Goal: Task Accomplishment & Management: Complete application form

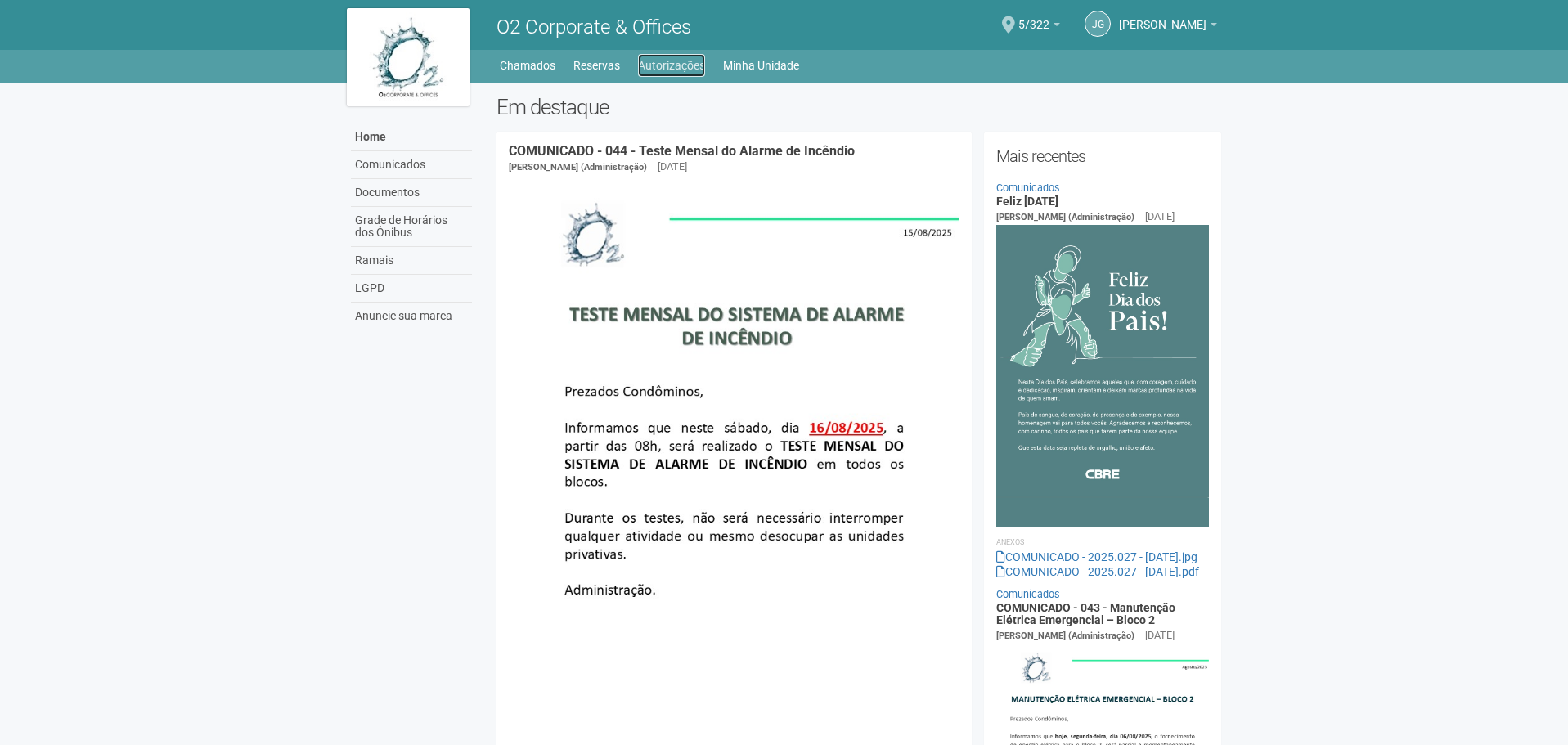
click at [665, 61] on link "Autorizações" at bounding box center [671, 65] width 67 height 23
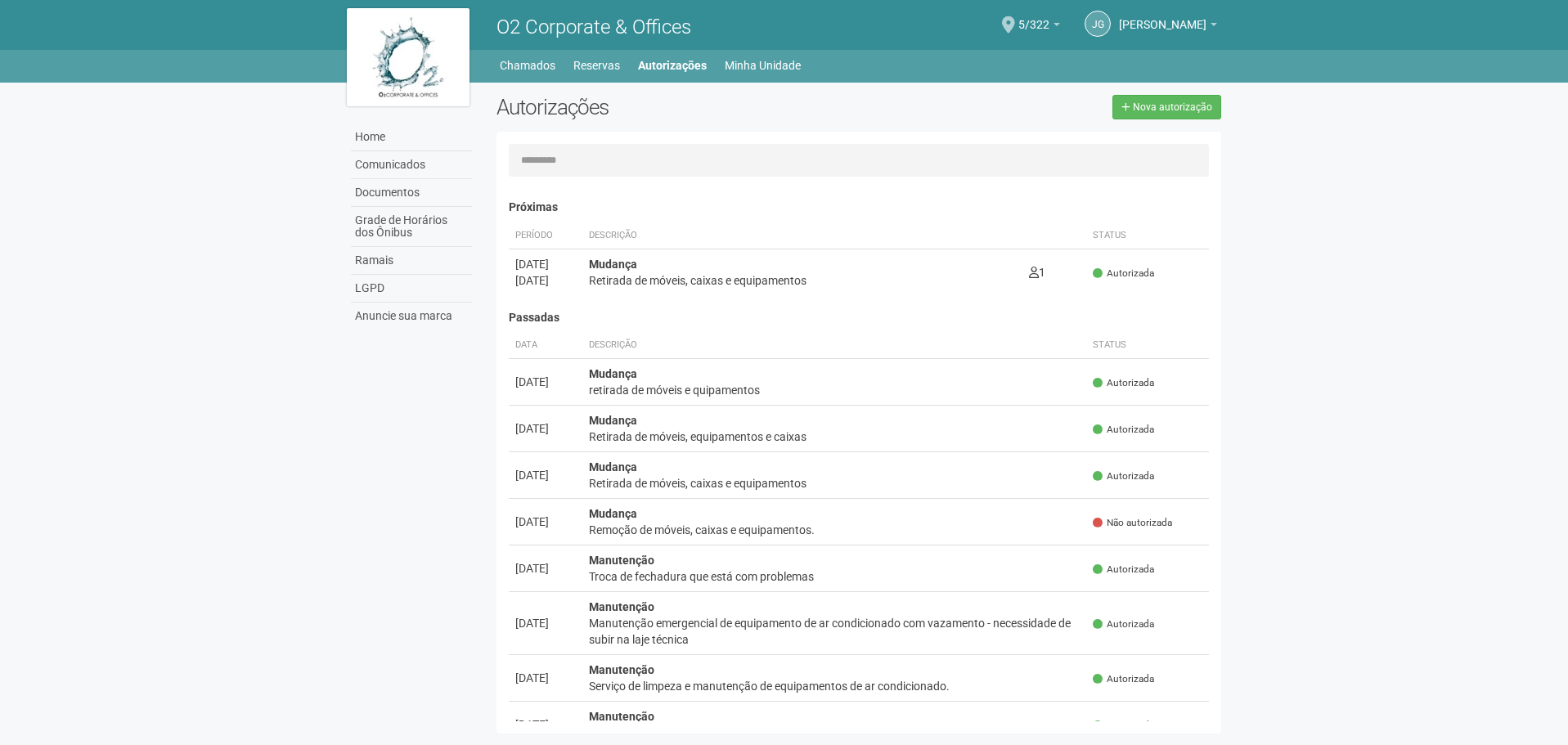
click at [322, 198] on body "Aguarde... O2 Corporate & Offices JG Juliana Gonçalves Pereira Juliana Gonçalve…" at bounding box center [784, 372] width 1568 height 745
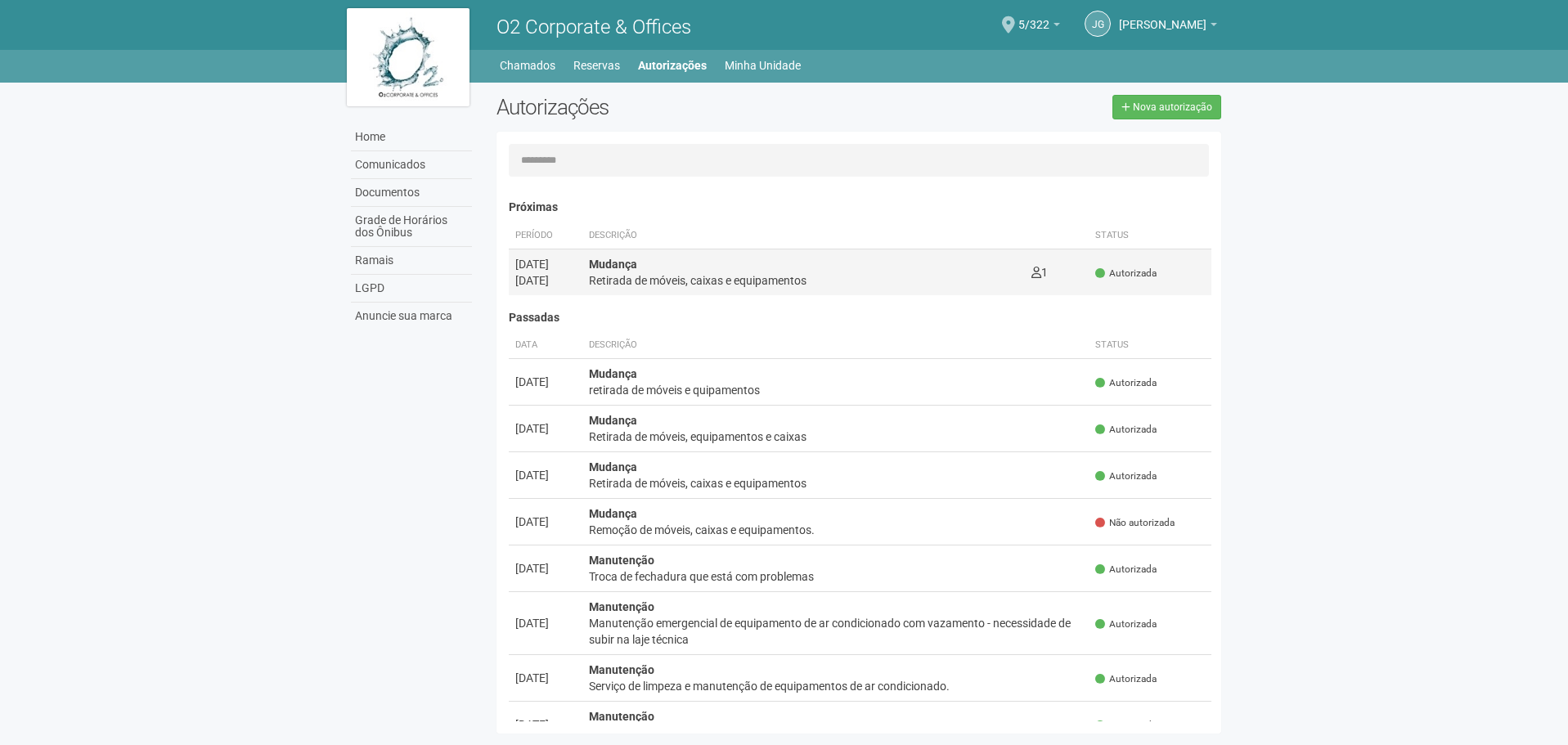
click at [634, 271] on div "Mudança Retirada de móveis, caixas e equipamentos" at bounding box center [803, 272] width 430 height 33
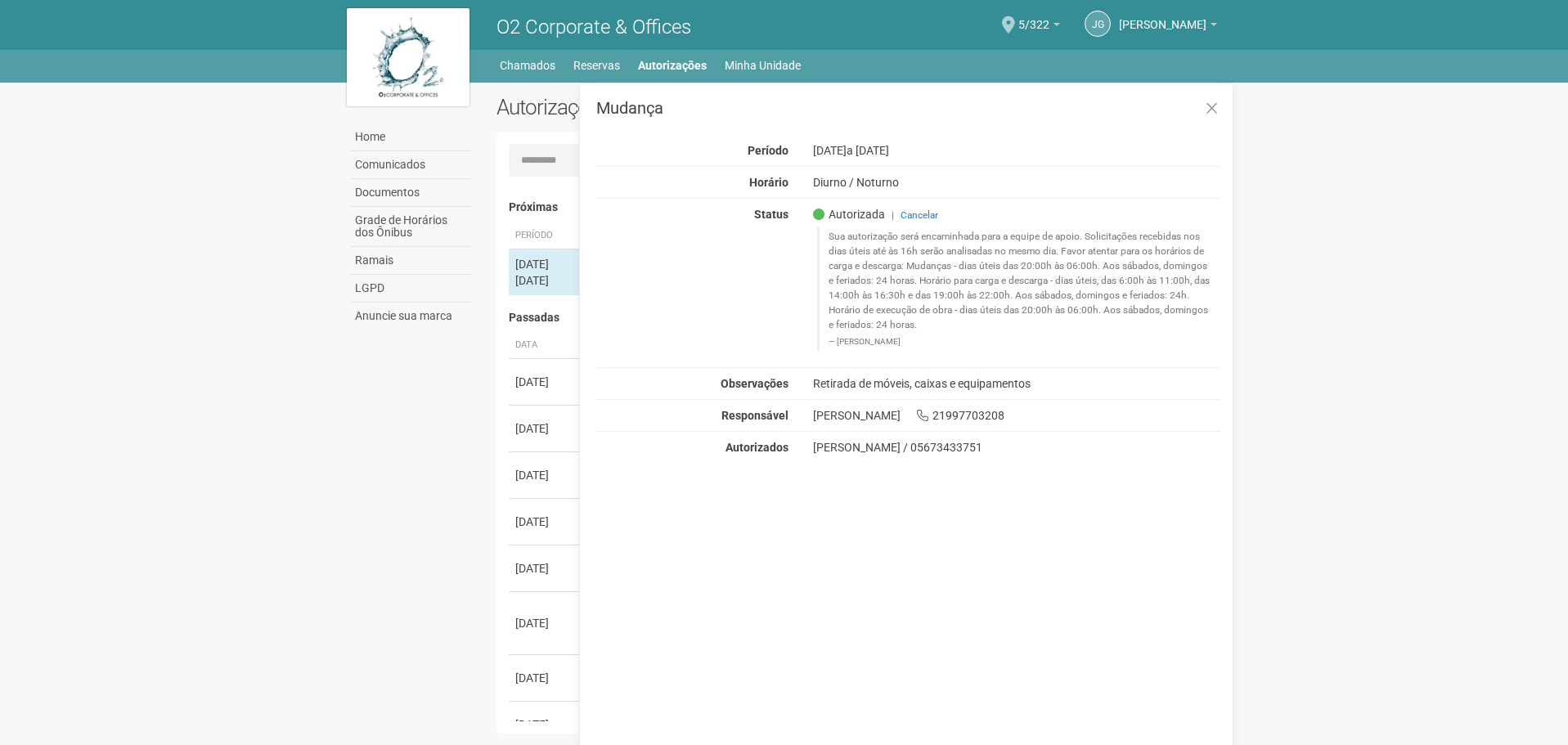
click at [876, 318] on blockquote "Sua autorização será encaminhada para a equipe de apoio. Solicitações recebidas…" at bounding box center [1018, 288] width 404 height 124
click at [526, 278] on div "25/08/2025" at bounding box center [545, 281] width 60 height 17
click at [529, 170] on input "text" at bounding box center [859, 160] width 701 height 33
click at [550, 190] on div "Carregando... Nenhuma autorização foi solicitada Próximas Período Descrição Sta…" at bounding box center [865, 453] width 713 height 537
click at [675, 53] on div "Home Home Comunicados Documentos Grade de Horários dos Ônibus Ramais LGPD Anunc…" at bounding box center [784, 63] width 900 height 27
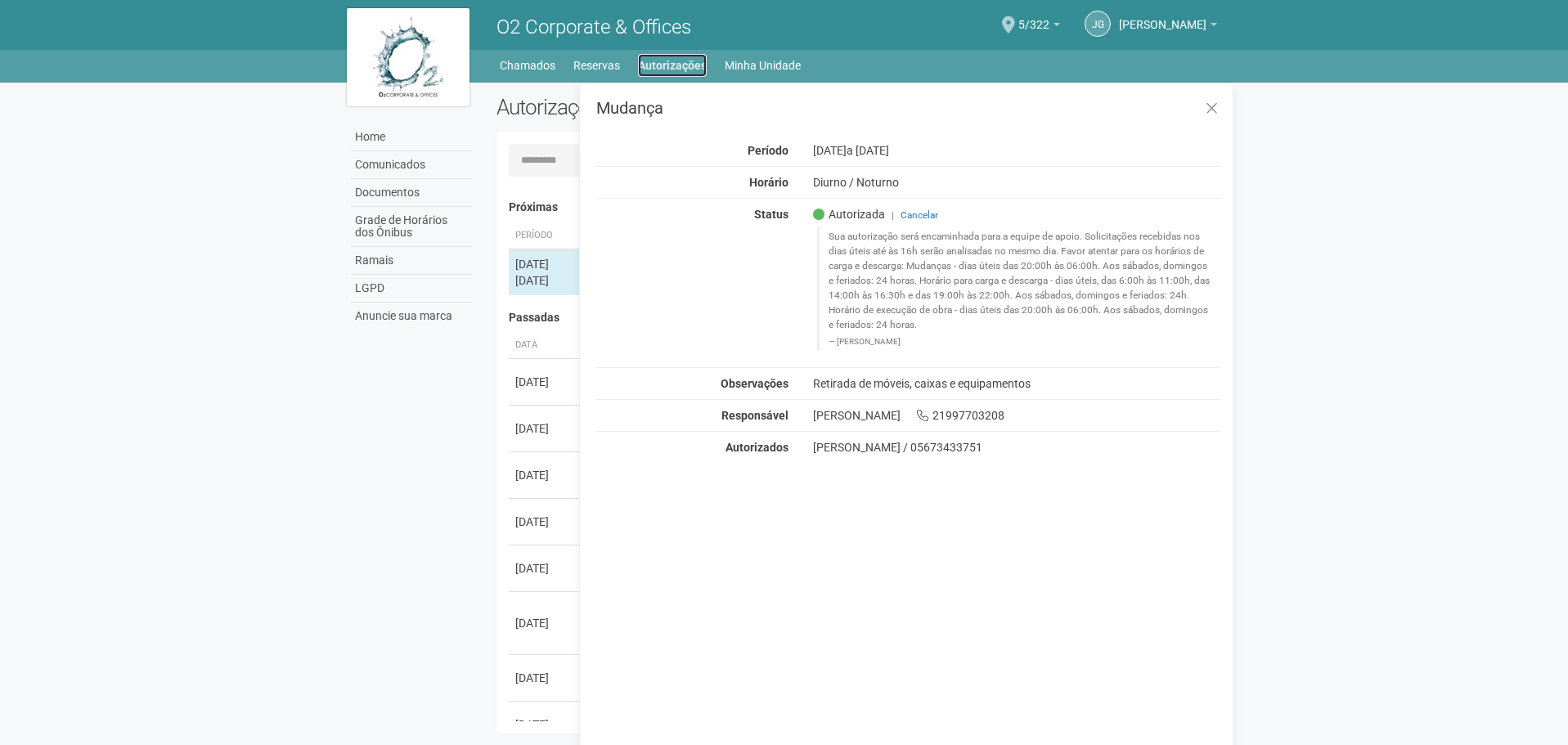
click at [671, 64] on link "Autorizações" at bounding box center [672, 65] width 69 height 23
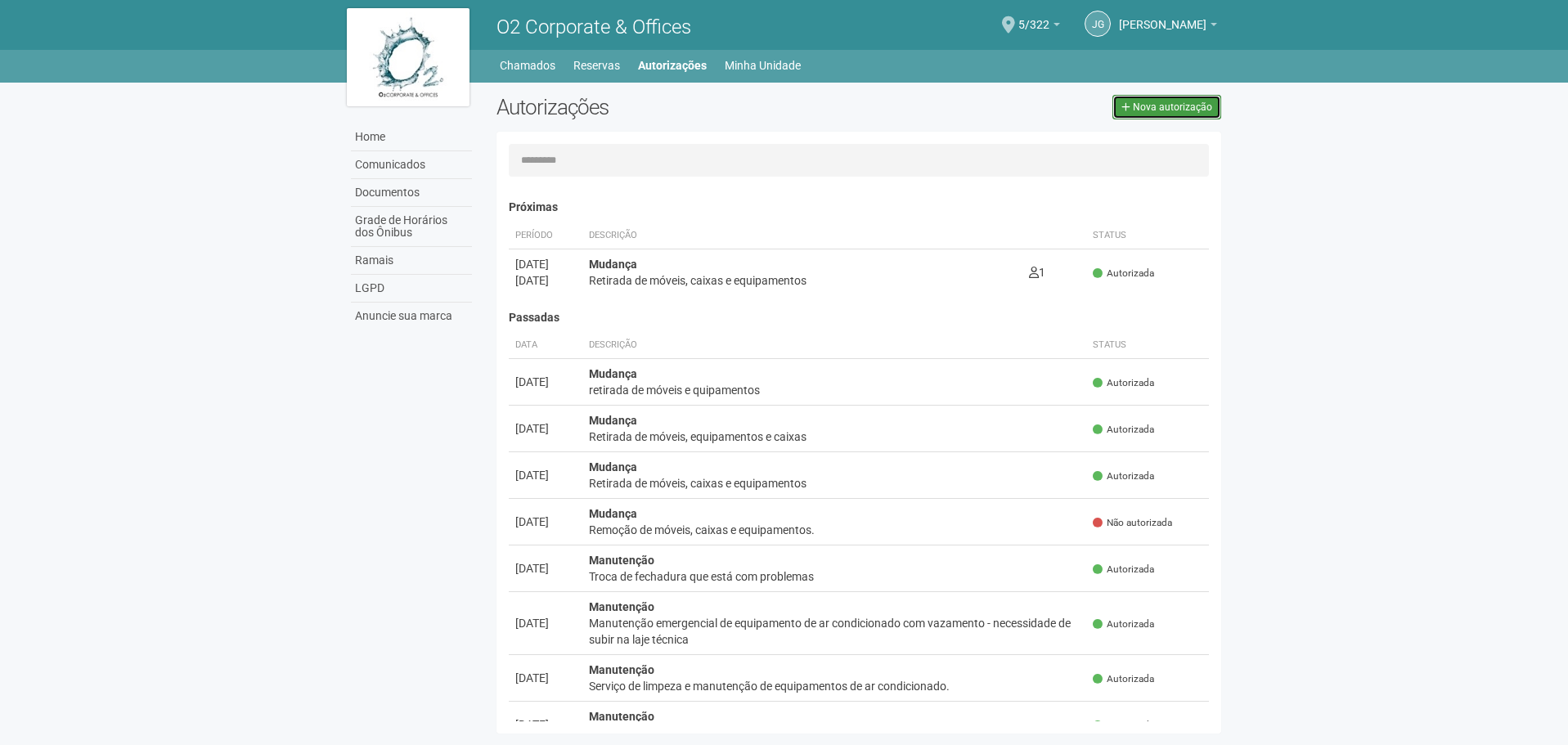
click at [1170, 110] on span "Nova autorização" at bounding box center [1172, 108] width 79 height 12
select select "**"
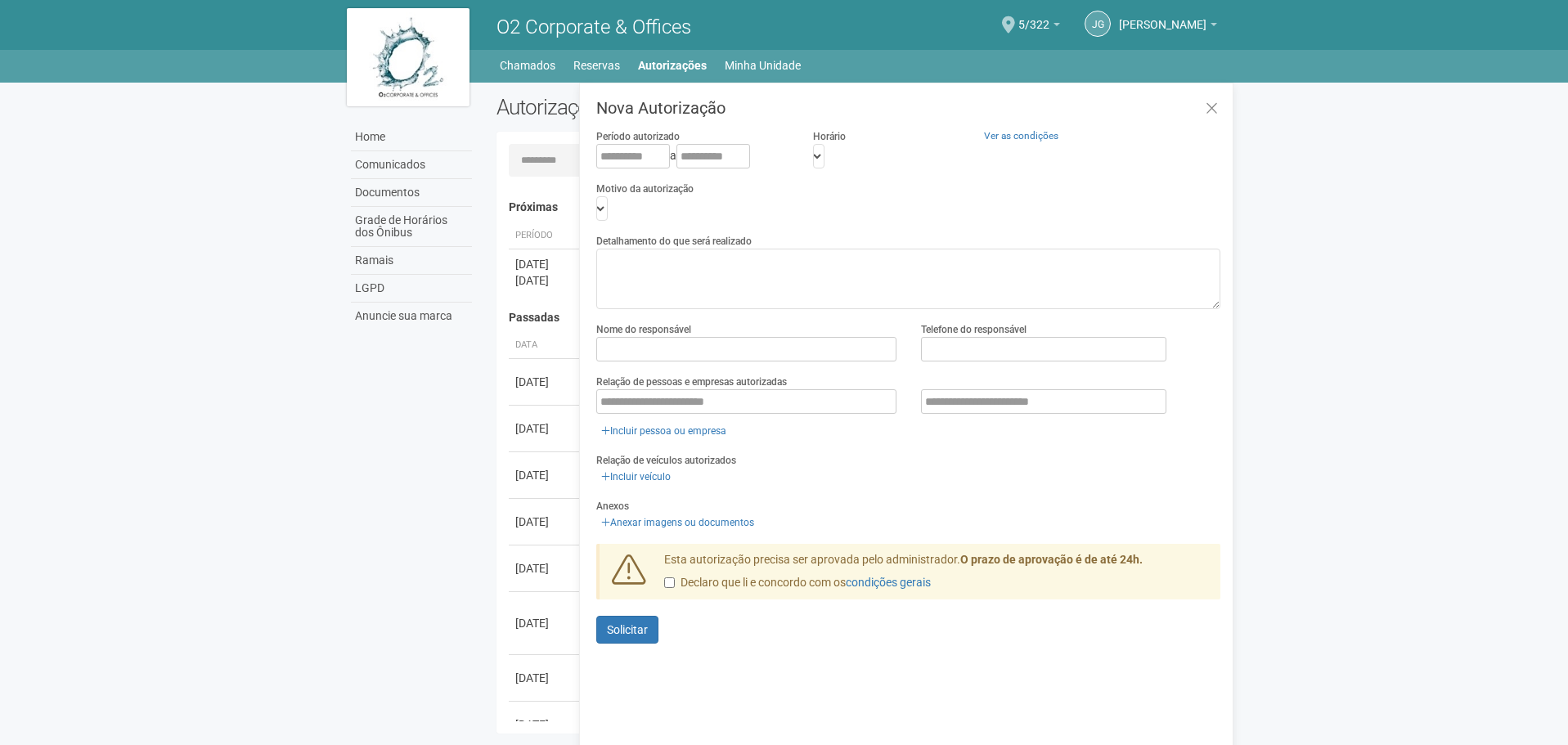
scroll to position [26, 0]
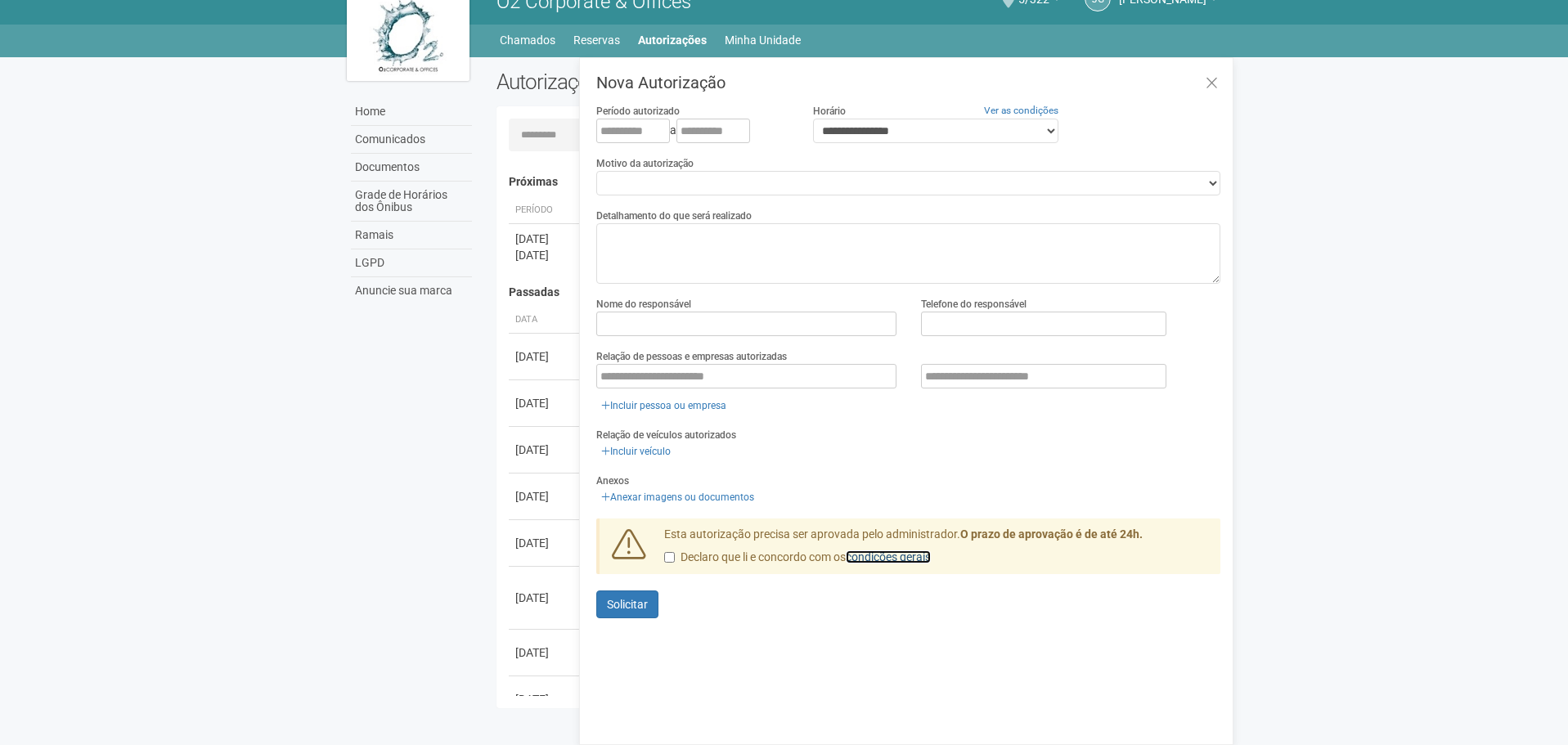
click at [915, 555] on link "condições gerais" at bounding box center [888, 556] width 85 height 13
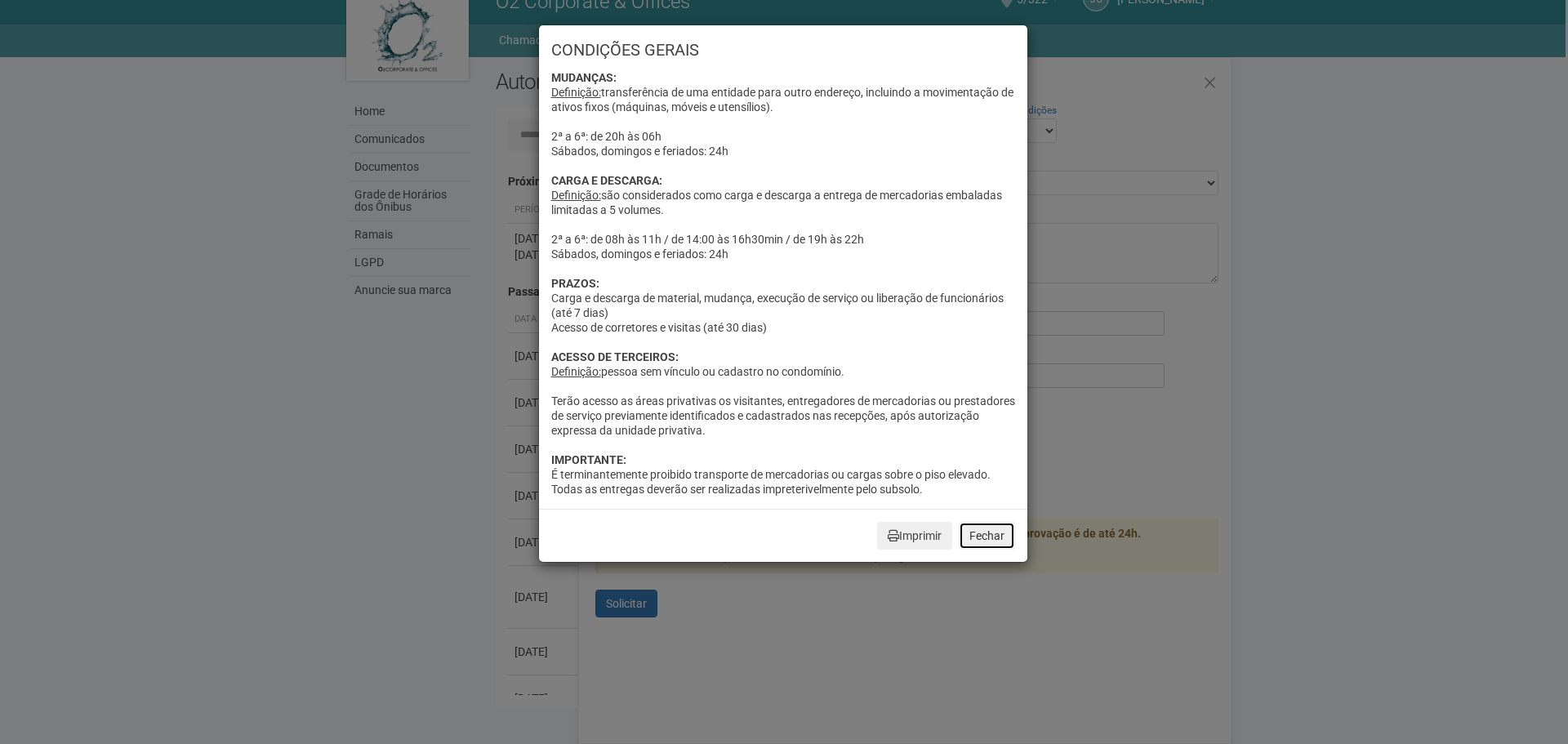
drag, startPoint x: 975, startPoint y: 535, endPoint x: 972, endPoint y: 520, distance: 15.3
click at [974, 535] on button "Fechar" at bounding box center [986, 536] width 56 height 28
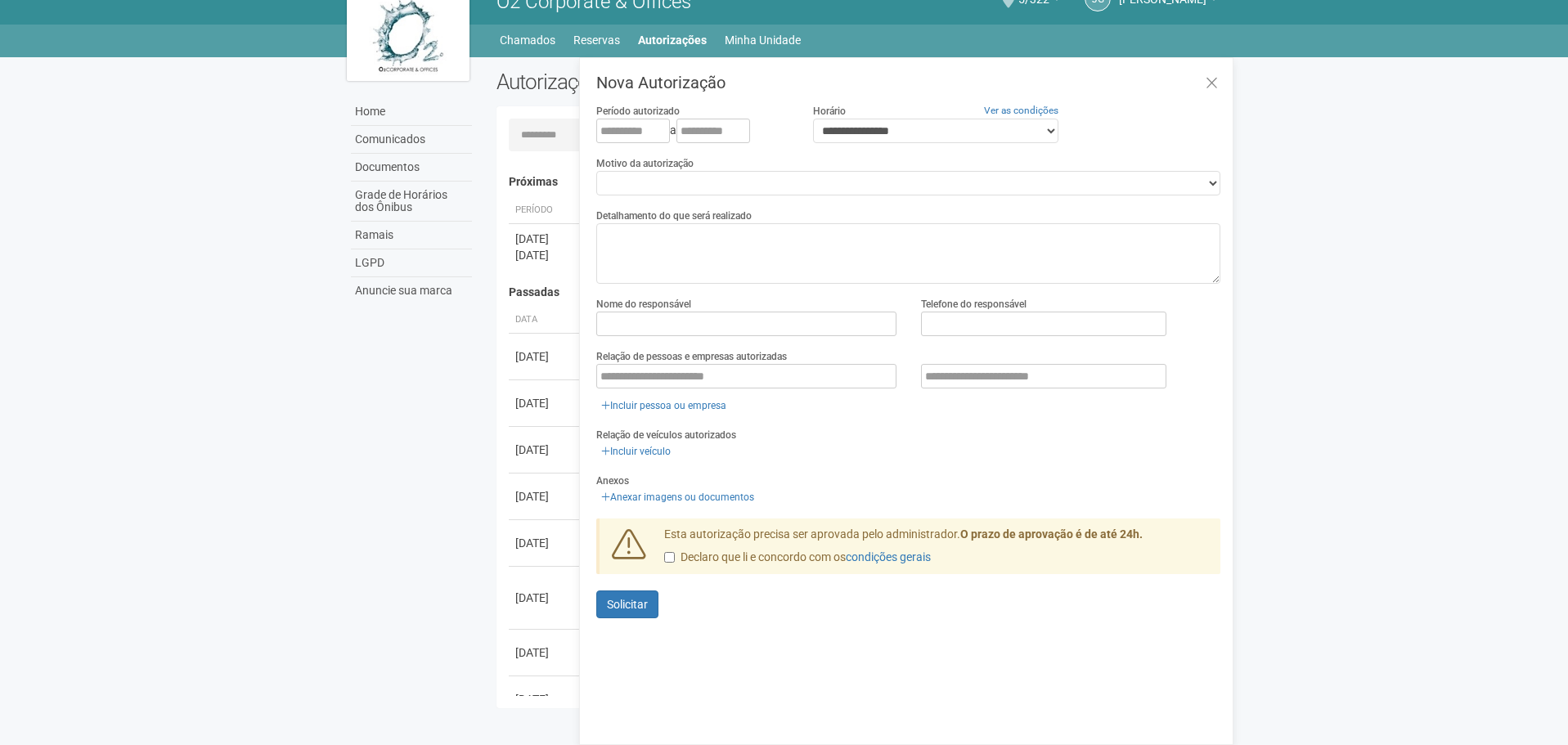
click at [921, 454] on div "Incluir veículo" at bounding box center [908, 452] width 624 height 18
